Goal: Information Seeking & Learning: Learn about a topic

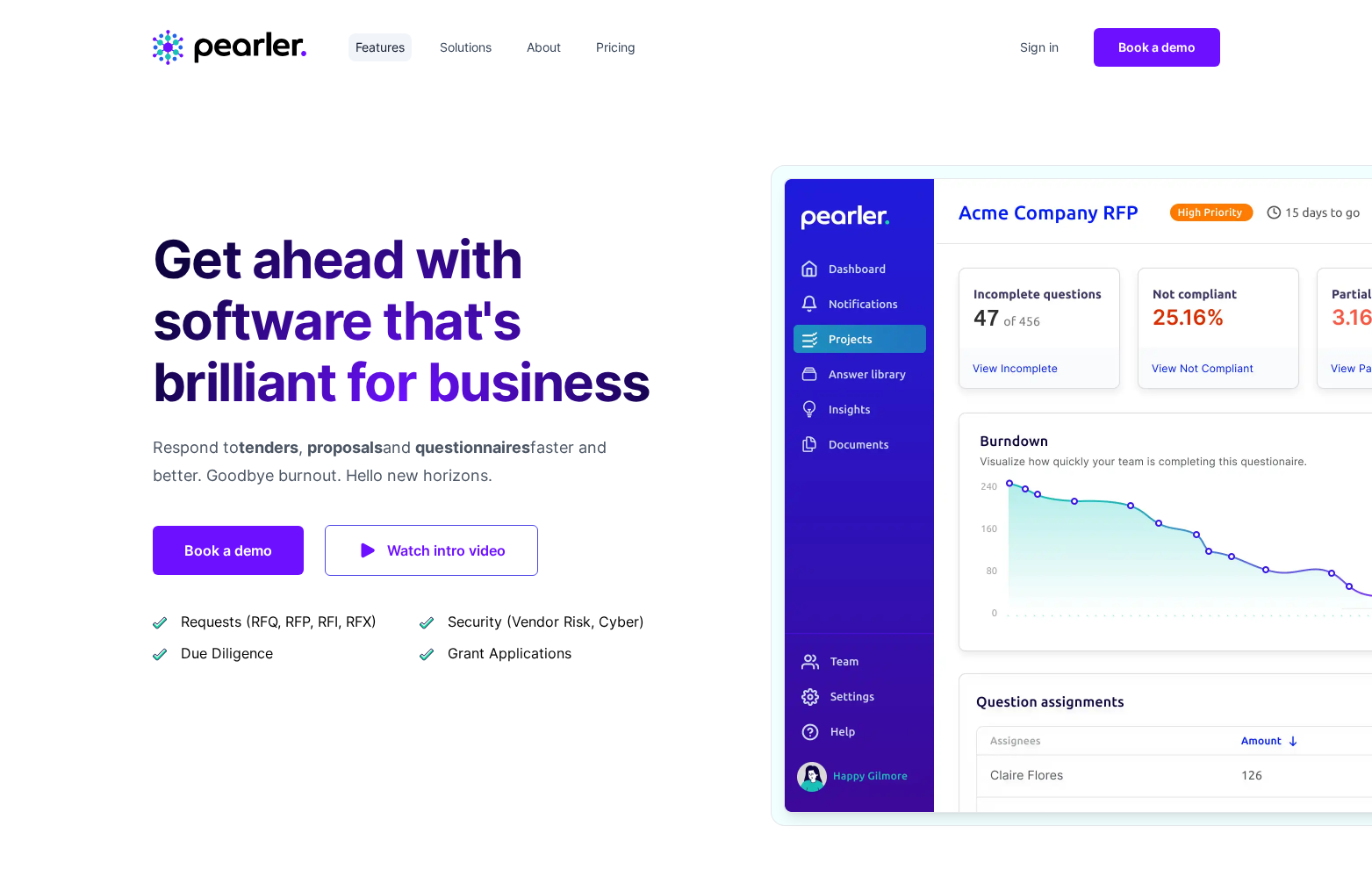
click at [374, 37] on link "Features" at bounding box center [380, 46] width 63 height 28
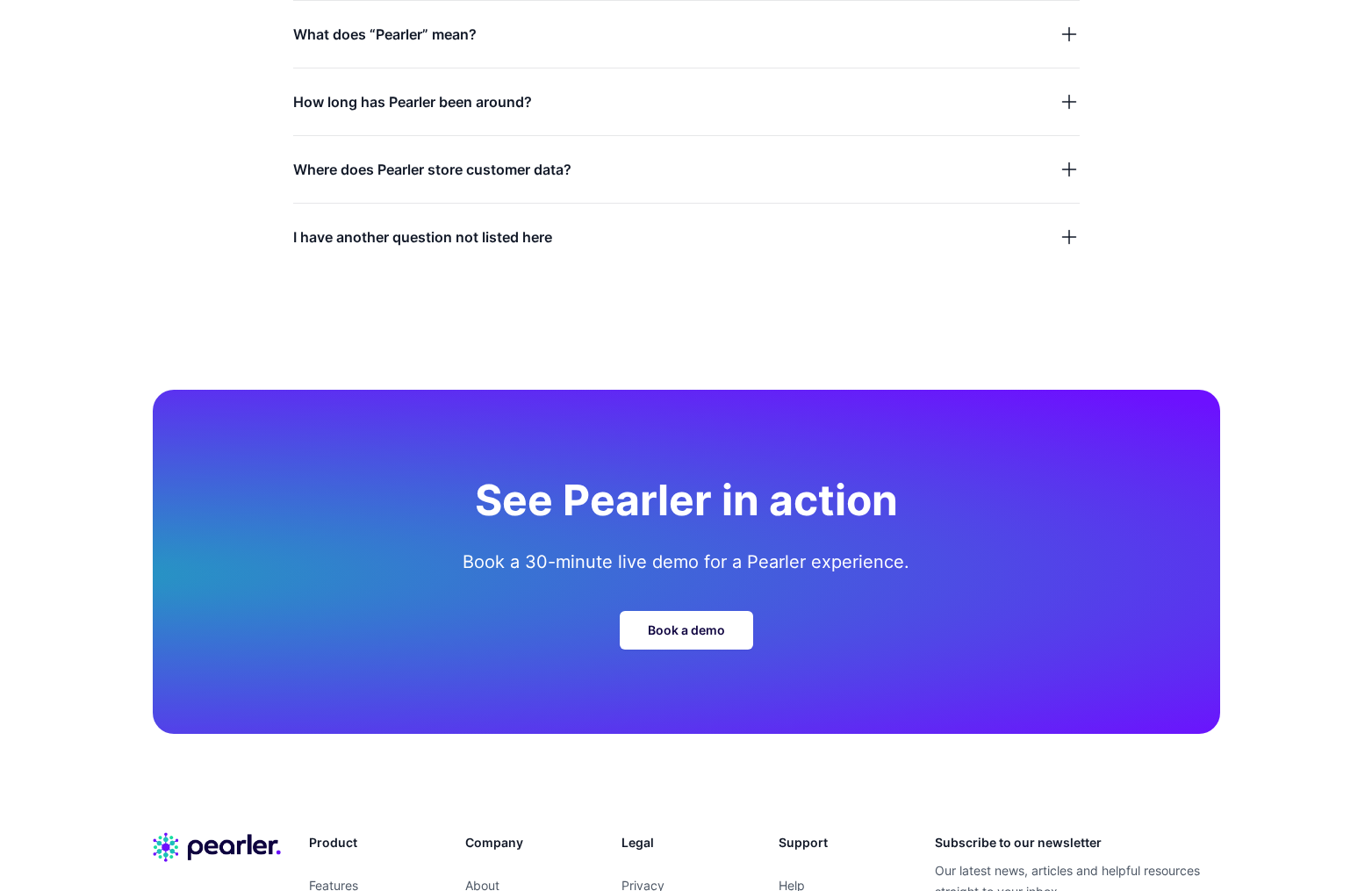
scroll to position [5439, 0]
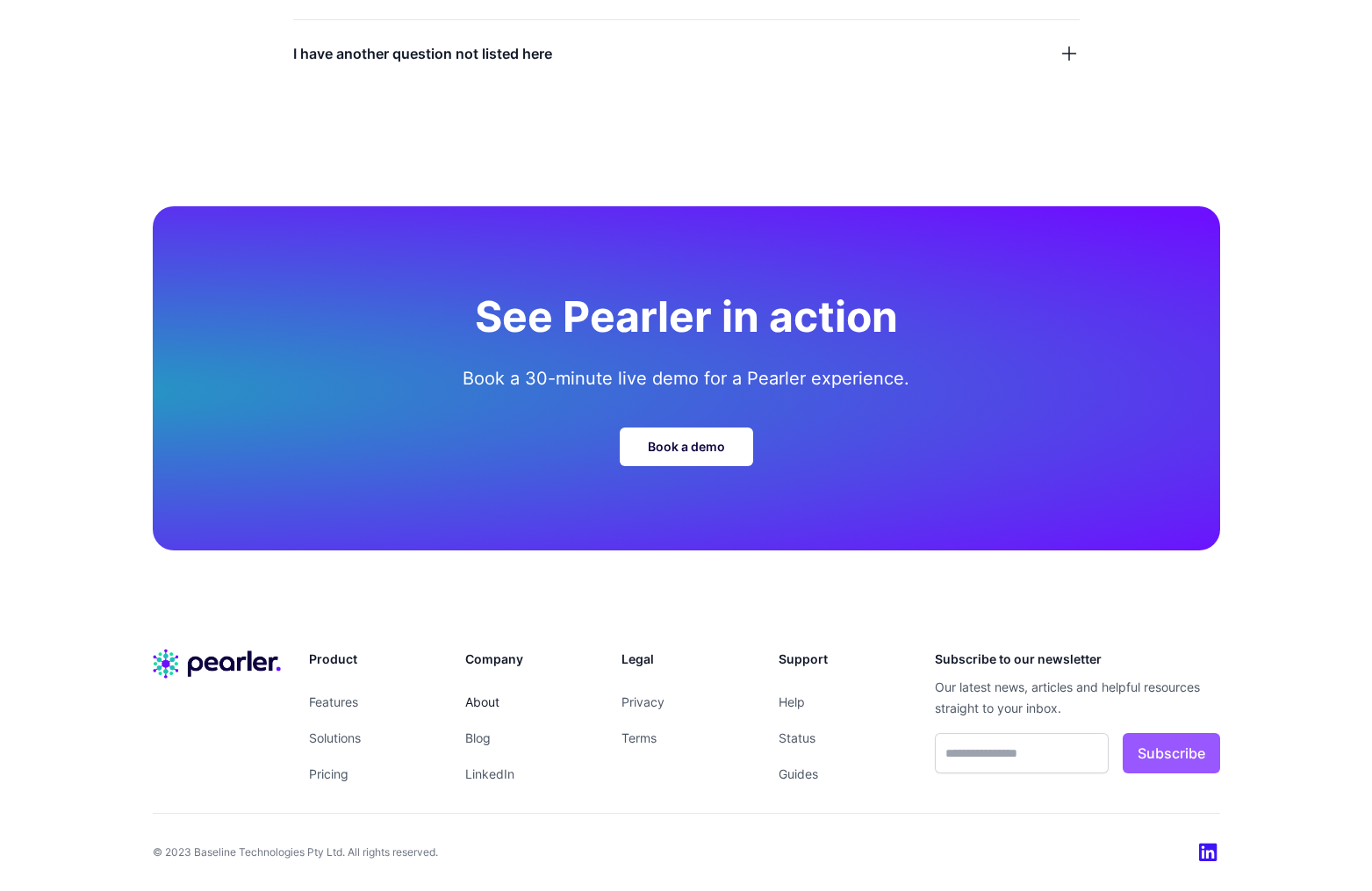
click at [477, 701] on link "About" at bounding box center [482, 702] width 34 height 15
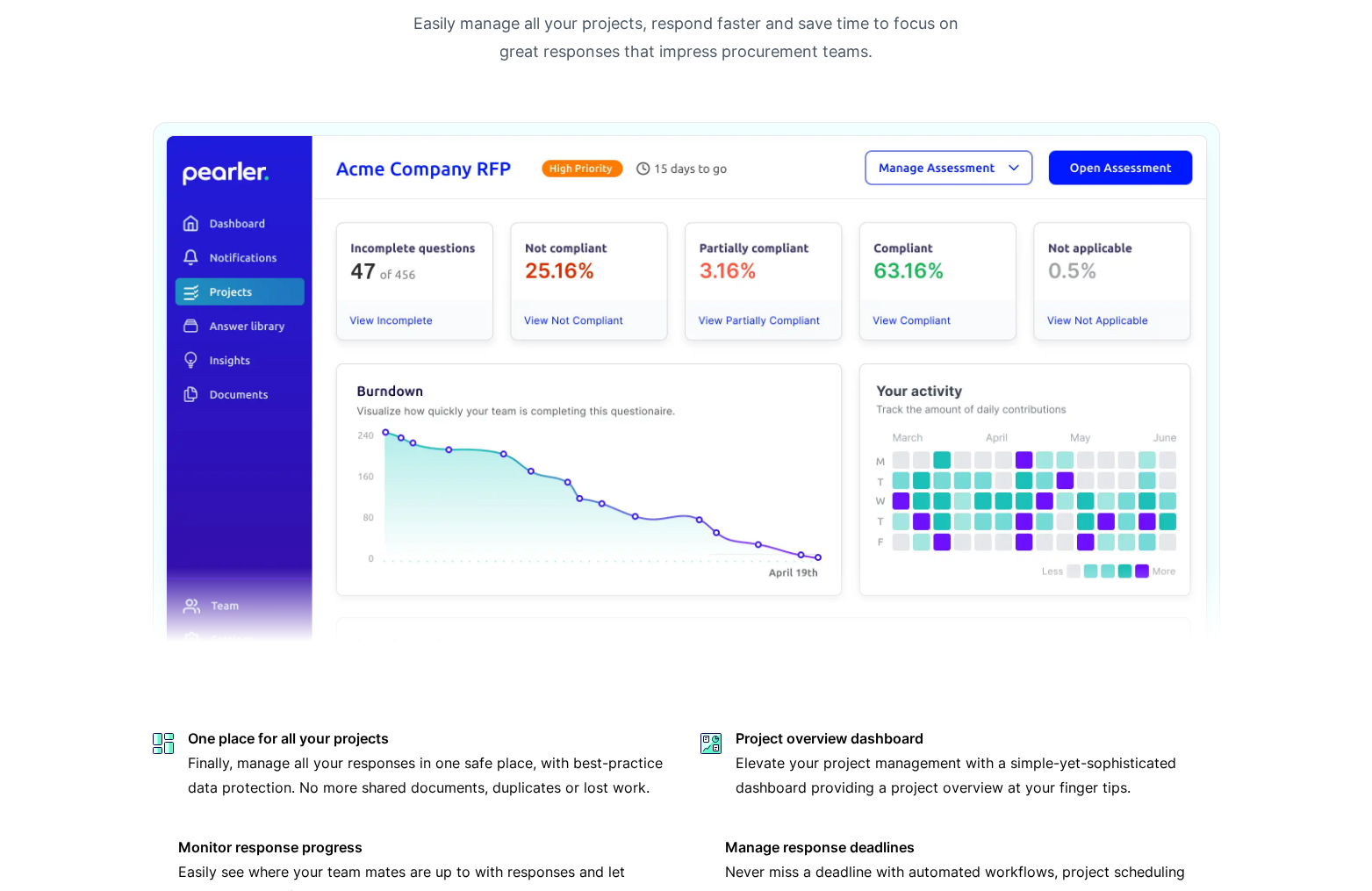
scroll to position [878, 0]
